Goal: Task Accomplishment & Management: Complete application form

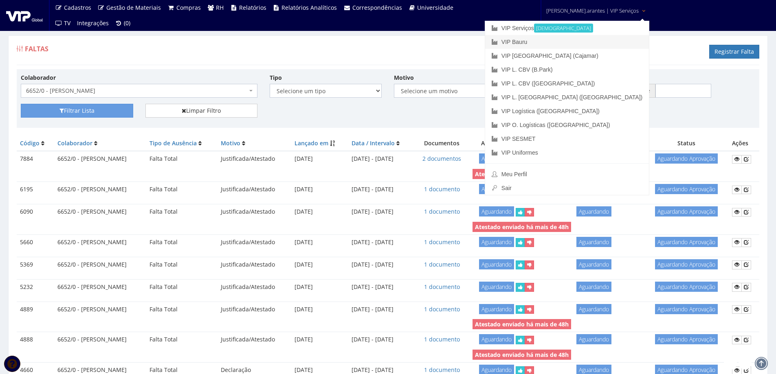
click at [558, 41] on link "VIP Bauru" at bounding box center [567, 42] width 164 height 14
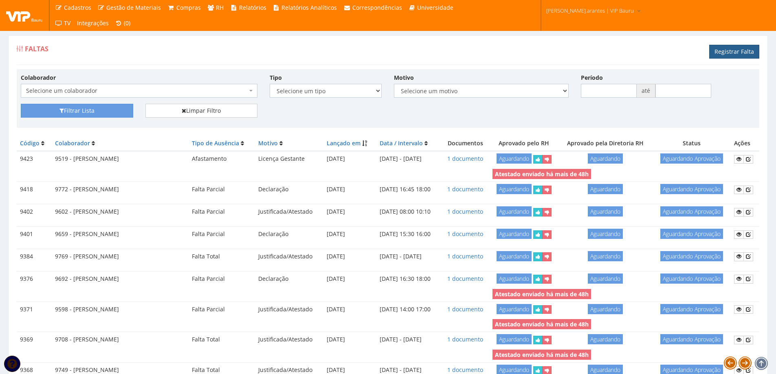
click at [717, 51] on link "Registrar Falta" at bounding box center [734, 52] width 50 height 14
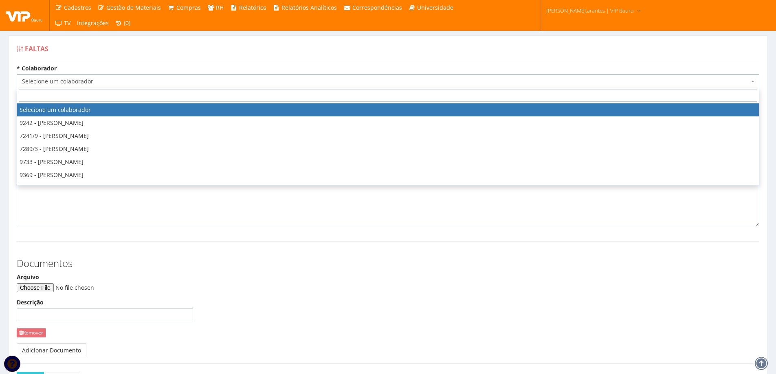
click at [150, 84] on span "Selecione um colaborador" at bounding box center [385, 81] width 727 height 8
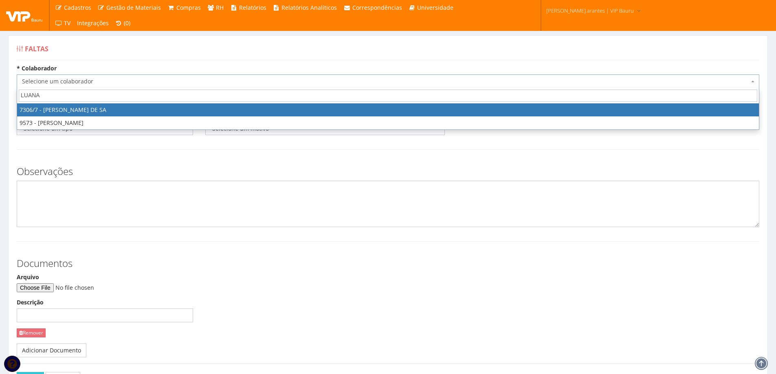
drag, startPoint x: 29, startPoint y: 99, endPoint x: 0, endPoint y: 89, distance: 30.9
click at [0, 92] on body "Cadastros Clientes Unidades Subclientes Unidades de Subclientes Projetos Vagas …" at bounding box center [388, 217] width 776 height 434
click at [103, 94] on input "LUANA" at bounding box center [388, 96] width 738 height 12
drag, startPoint x: 70, startPoint y: 94, endPoint x: 0, endPoint y: 78, distance: 72.3
click at [0, 83] on body "Cadastros Clientes Unidades Subclientes Unidades de Subclientes Projetos Vagas …" at bounding box center [388, 217] width 776 height 434
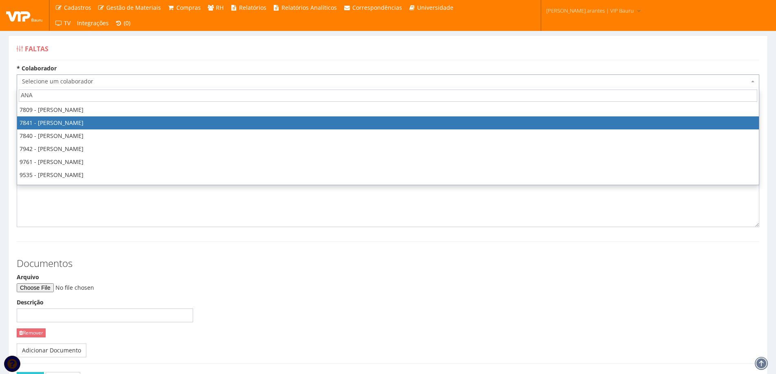
click at [65, 97] on input "ANA" at bounding box center [388, 96] width 738 height 12
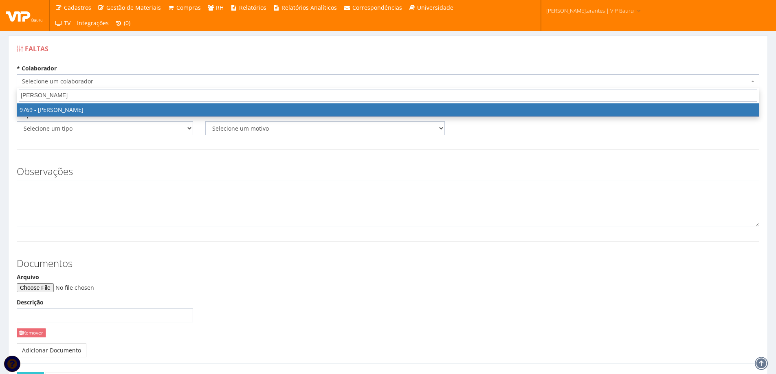
type input "ANA LAU"
select select "4069"
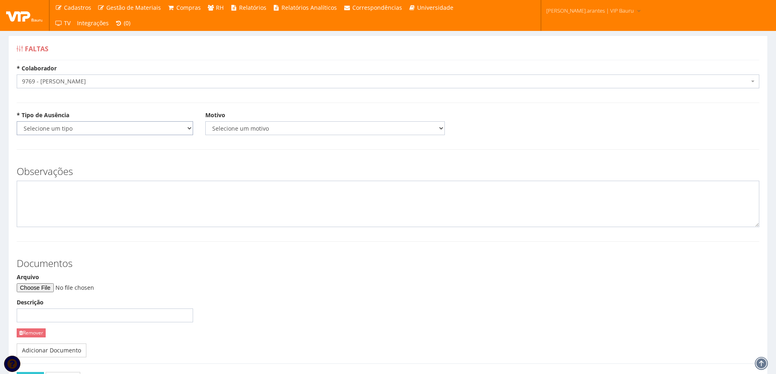
click at [97, 129] on select "Selecione um tipo Falta Total Falta Parcial Afastamento Férias" at bounding box center [105, 128] width 176 height 14
select select "total"
click at [17, 121] on select "Selecione um tipo Falta Total Falta Parcial Afastamento Férias" at bounding box center [105, 128] width 176 height 14
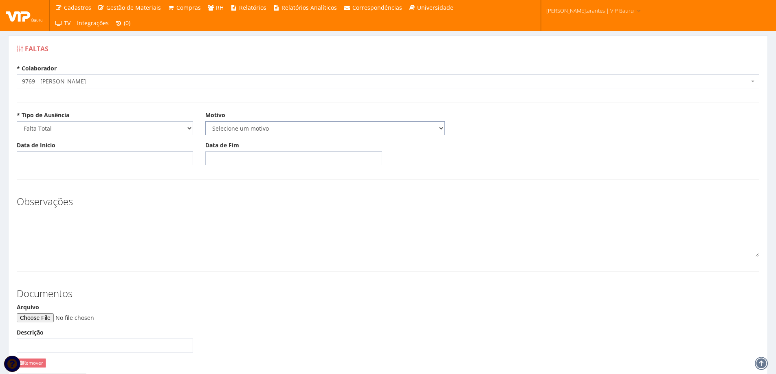
click at [234, 128] on select "Selecione um motivo Acidente Atestado Atraso Declaração Determinação Judicial D…" at bounding box center [324, 128] width 239 height 14
select select "atestado"
click at [205, 121] on select "Selecione um motivo Acidente Atestado Atraso Declaração Determinação Judicial D…" at bounding box center [324, 128] width 239 height 14
click at [75, 158] on input "Data de Início" at bounding box center [105, 158] width 176 height 14
type input "01/10/2025"
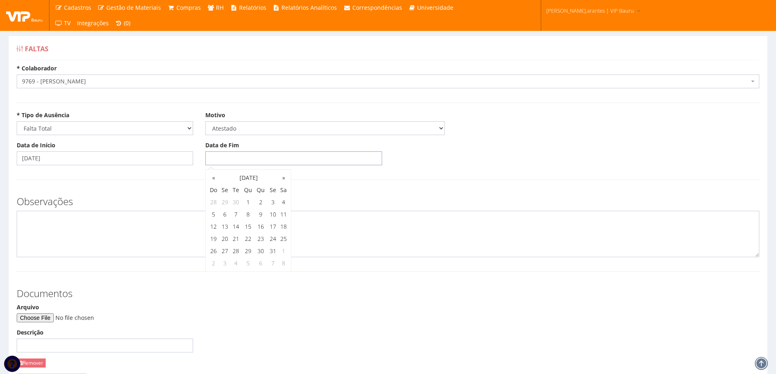
click at [216, 162] on input "Data de Fim" at bounding box center [293, 158] width 176 height 14
click at [227, 261] on td "3" at bounding box center [224, 263] width 11 height 12
click at [227, 215] on td "3" at bounding box center [224, 214] width 11 height 12
click at [215, 178] on th "«" at bounding box center [213, 178] width 11 height 12
click at [274, 201] on td "3" at bounding box center [272, 202] width 11 height 12
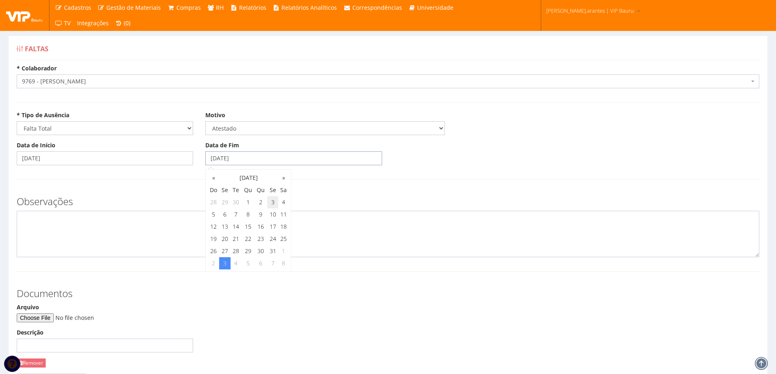
type input "03/10/2025"
click at [355, 183] on form "* Colaborador Selecione um colaborador 9242 - ABEL ROSA PEREIRA 7241/9 - ABNER …" at bounding box center [388, 247] width 742 height 366
click at [55, 316] on input "Arquivo" at bounding box center [72, 318] width 111 height 9
type input "C:\fakepath\WhatsApp Image 2025-10-01 at 15.57.48.jpeg"
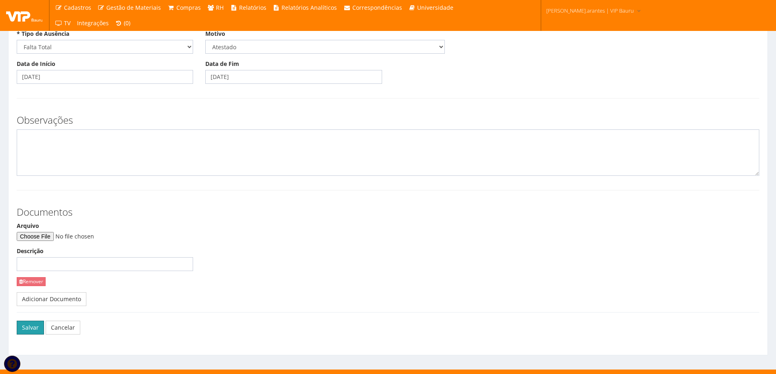
drag, startPoint x: 28, startPoint y: 325, endPoint x: 48, endPoint y: 309, distance: 24.9
click at [28, 325] on button "Salvar" at bounding box center [30, 328] width 27 height 14
